Goal: Task Accomplishment & Management: Use online tool/utility

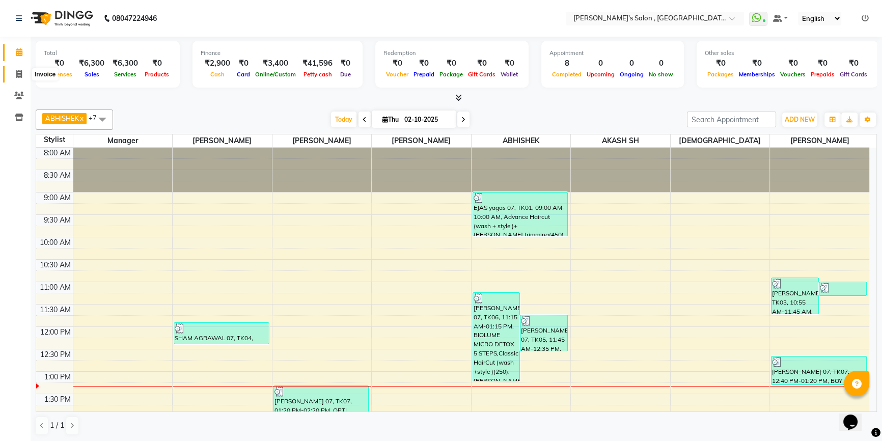
click at [19, 69] on span at bounding box center [19, 75] width 18 height 12
select select "service"
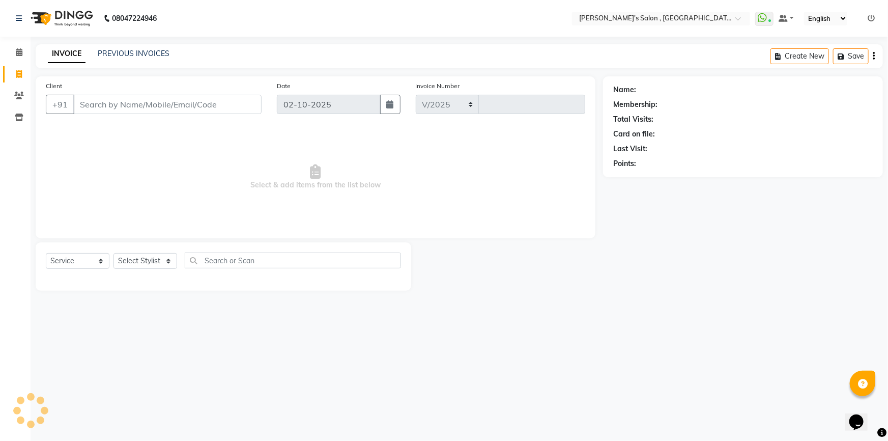
select select "7416"
type input "2347"
click at [151, 268] on select "Select Stylist ABHISHEK AKASH SH ARJUN SIR Manager [PERSON_NAME] [PERSON_NAME] …" at bounding box center [146, 261] width 64 height 16
select select "79873"
click at [114, 253] on select "Select Stylist ABHISHEK AKASH SH ARJUN SIR Manager [PERSON_NAME] [PERSON_NAME] …" at bounding box center [146, 261] width 64 height 16
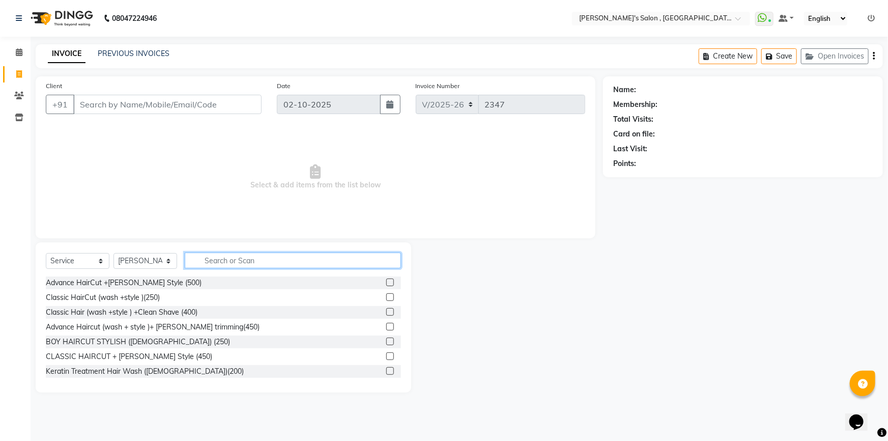
click at [204, 261] on input "text" at bounding box center [293, 260] width 216 height 16
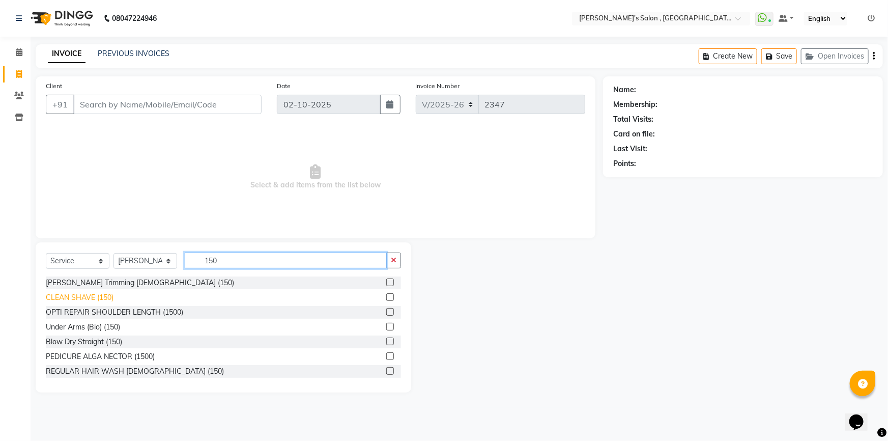
type input "150"
click at [100, 300] on div "CLEAN SHAVE (150)" at bounding box center [80, 297] width 68 height 11
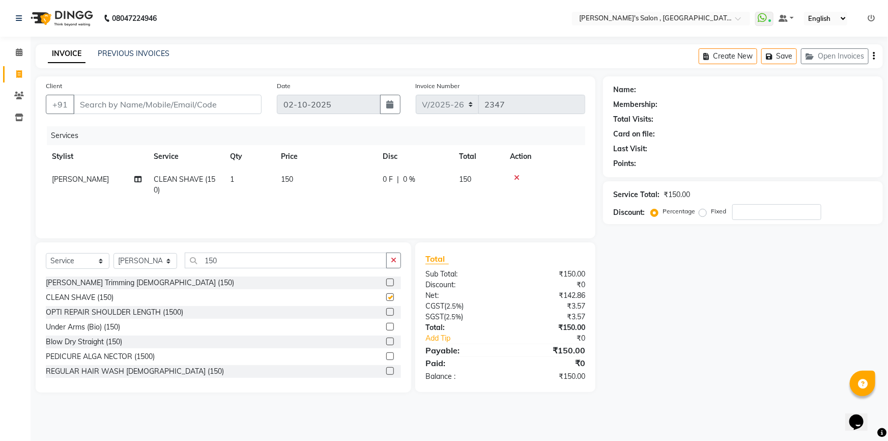
checkbox input "false"
click at [223, 263] on input "150" at bounding box center [286, 260] width 202 height 16
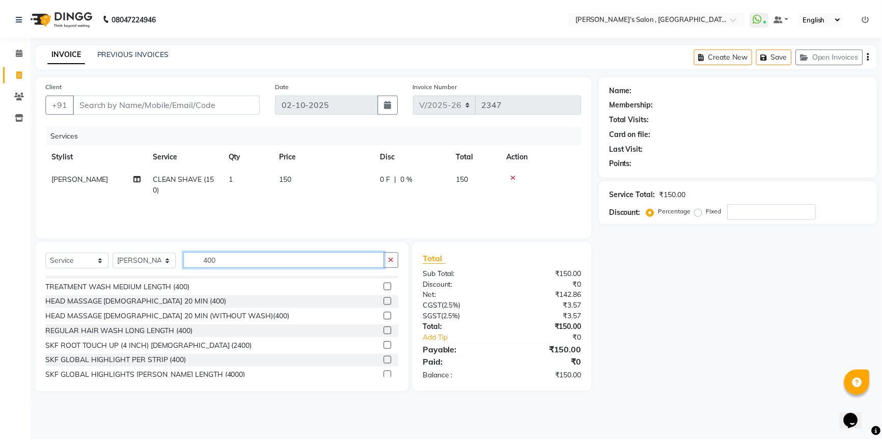
scroll to position [370, 0]
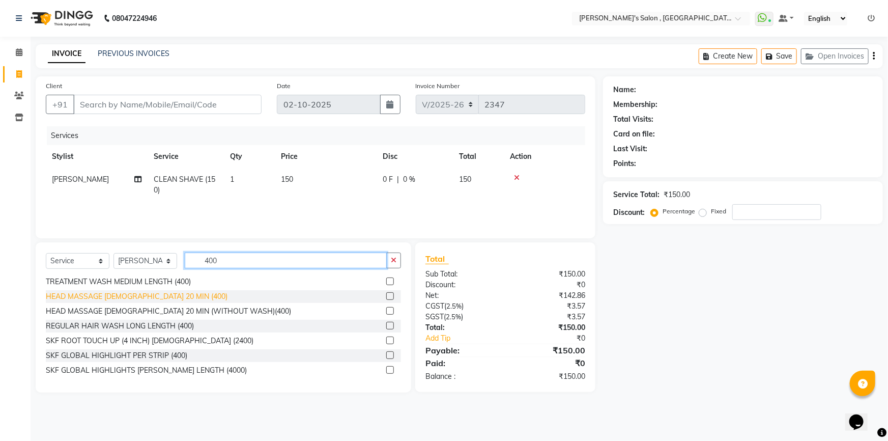
type input "400"
click at [134, 299] on div "HEAD MASSAGE [DEMOGRAPHIC_DATA] 20 MIN (400)" at bounding box center [137, 296] width 182 height 11
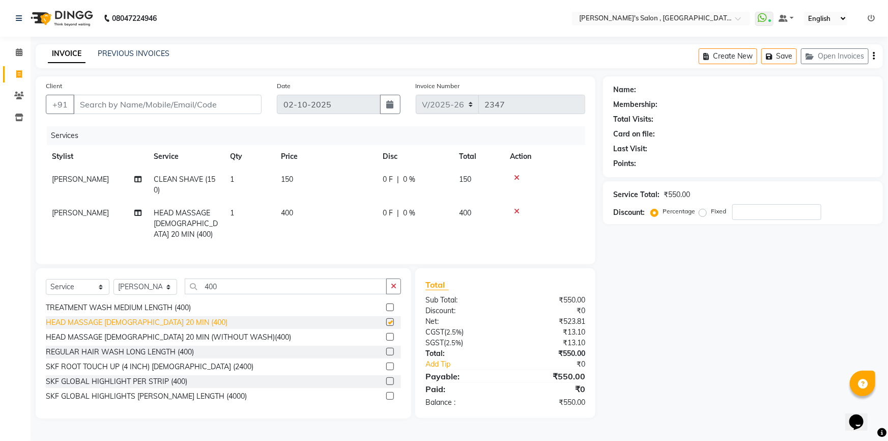
checkbox input "false"
click at [165, 106] on input "Client" at bounding box center [167, 104] width 188 height 19
click at [165, 107] on input "Client" at bounding box center [167, 104] width 188 height 19
type input "7"
type input "0"
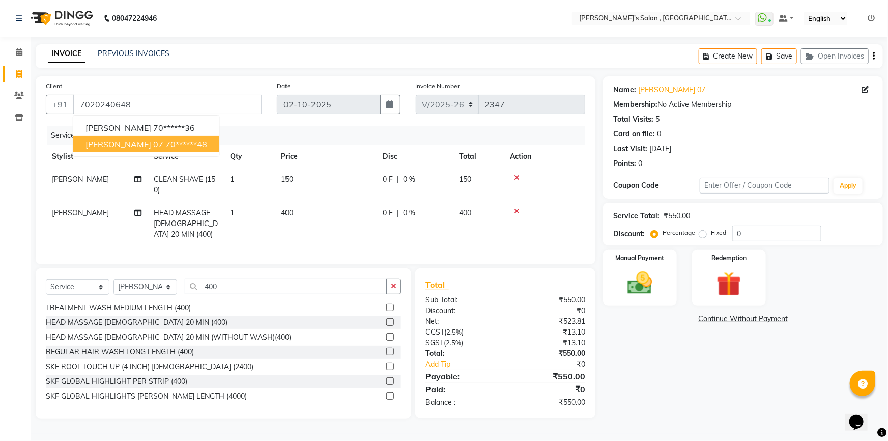
click at [165, 143] on ngb-highlight "70******48" at bounding box center [186, 144] width 42 height 10
type input "70******48"
click at [653, 276] on img at bounding box center [640, 283] width 42 height 30
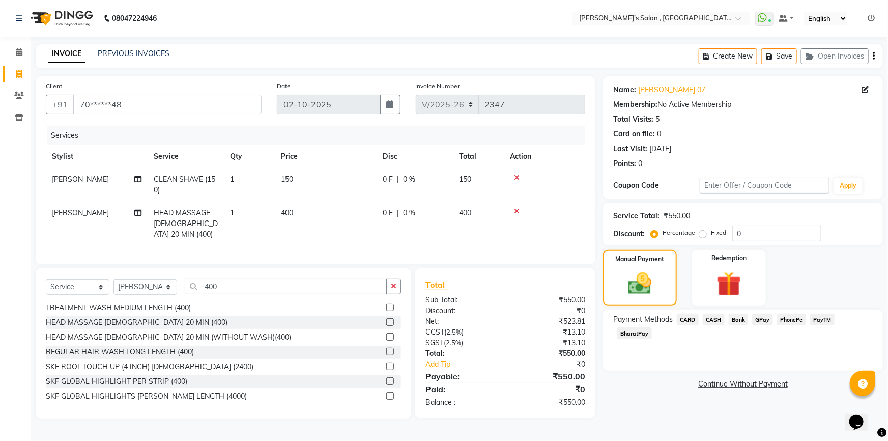
click at [652, 327] on span "BharatPay" at bounding box center [634, 333] width 35 height 12
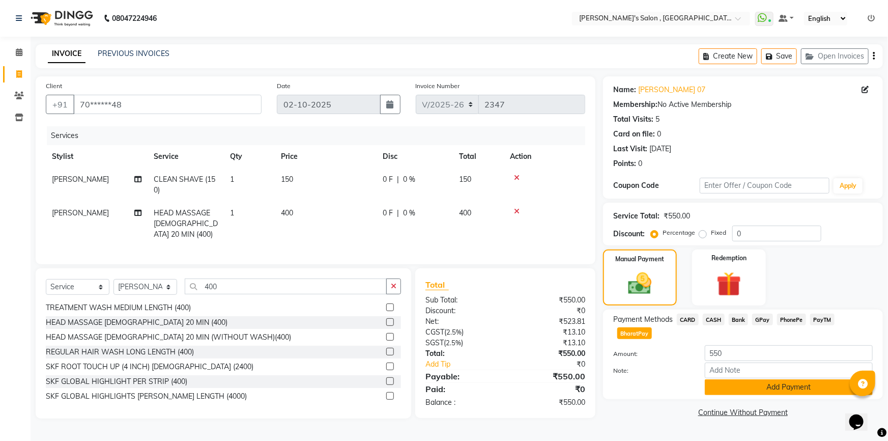
click at [796, 379] on button "Add Payment" at bounding box center [789, 387] width 168 height 16
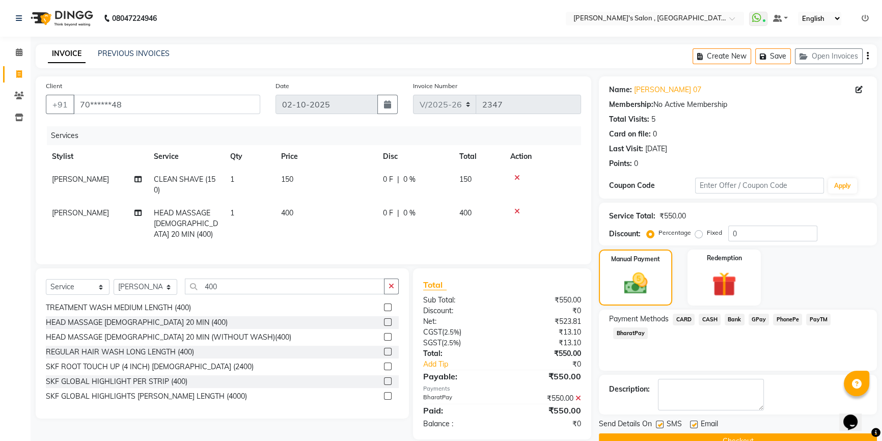
scroll to position [22, 0]
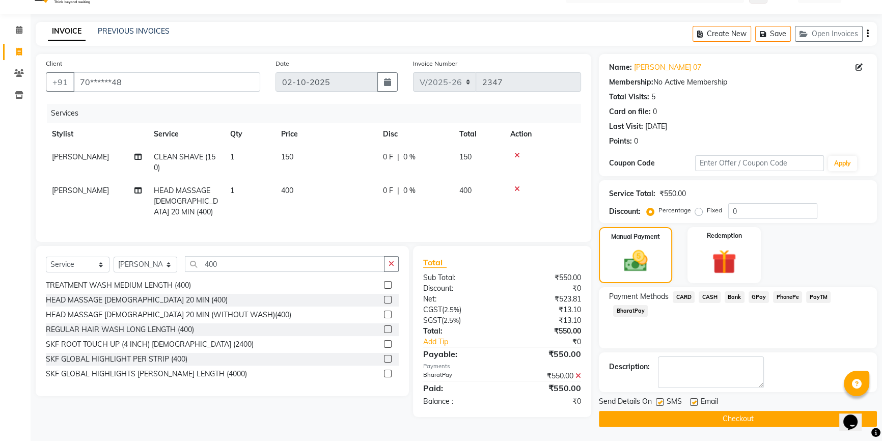
click at [693, 428] on main "INVOICE PREVIOUS INVOICES Create New Save Open Invoices Client +91 70******48 D…" at bounding box center [456, 232] width 851 height 420
click at [697, 424] on button "Checkout" at bounding box center [738, 419] width 278 height 16
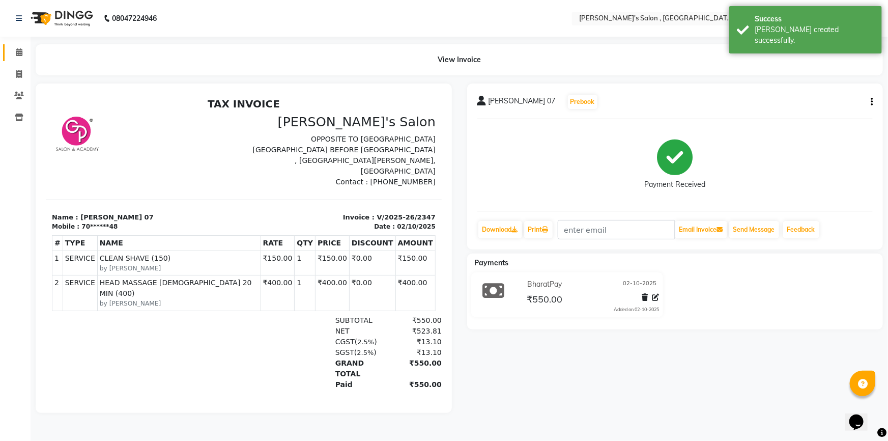
click at [9, 55] on link "Calendar" at bounding box center [15, 52] width 24 height 17
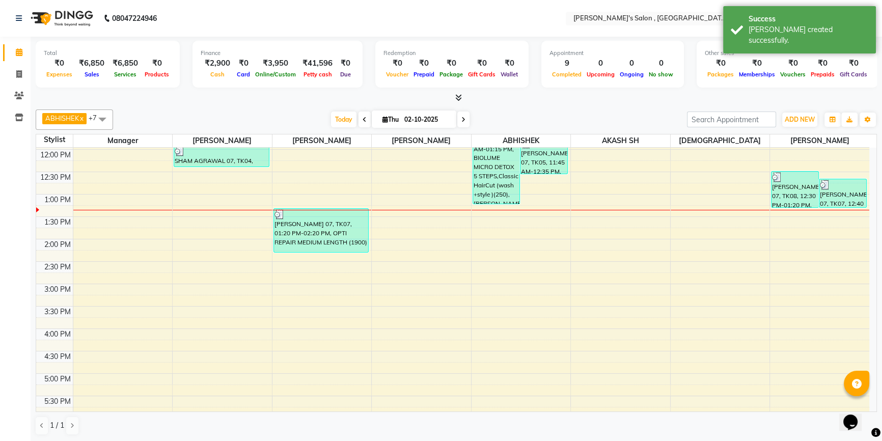
scroll to position [277, 0]
